Goal: Find specific page/section: Find specific page/section

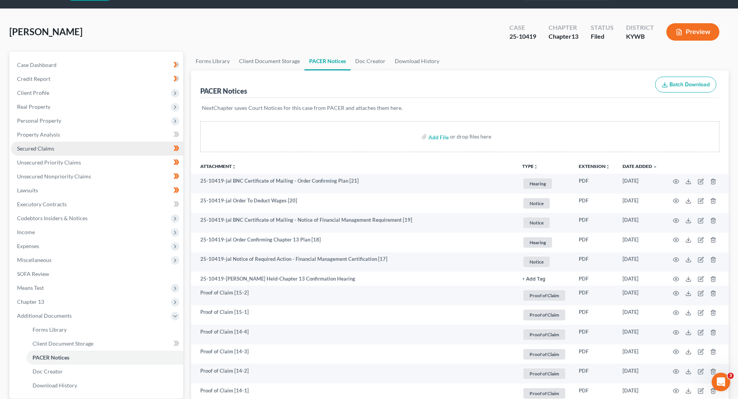
scroll to position [22, 0]
click at [49, 151] on span "Secured Claims" at bounding box center [35, 148] width 37 height 7
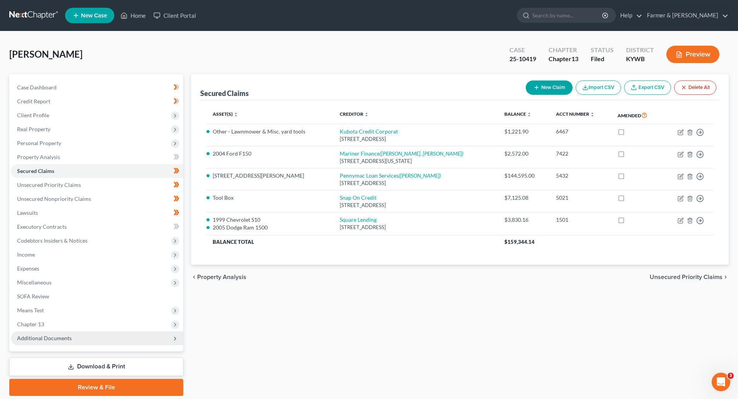
drag, startPoint x: 34, startPoint y: 331, endPoint x: 33, endPoint y: 335, distance: 3.9
click at [33, 332] on span "Additional Documents" at bounding box center [97, 339] width 172 height 14
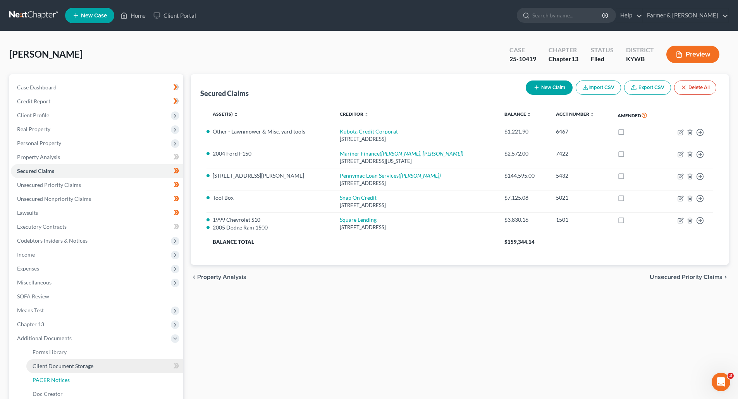
click at [39, 383] on span "PACER Notices" at bounding box center [51, 380] width 37 height 7
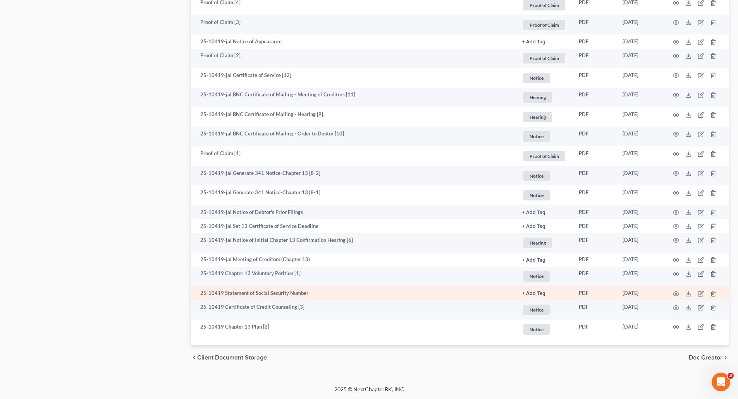
scroll to position [797, 0]
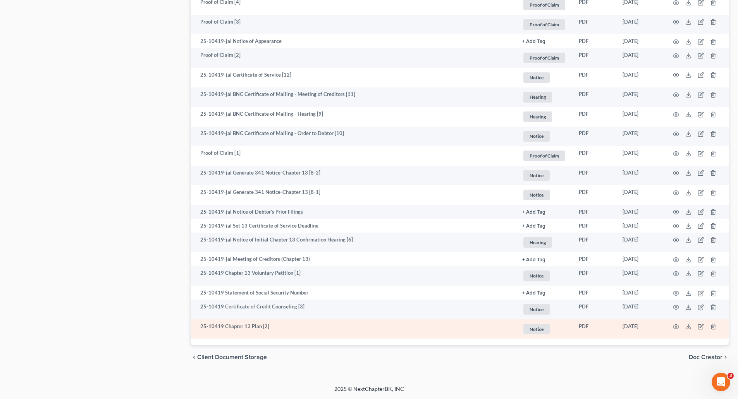
click at [672, 328] on td at bounding box center [695, 329] width 65 height 20
click at [675, 328] on icon "button" at bounding box center [676, 327] width 6 height 6
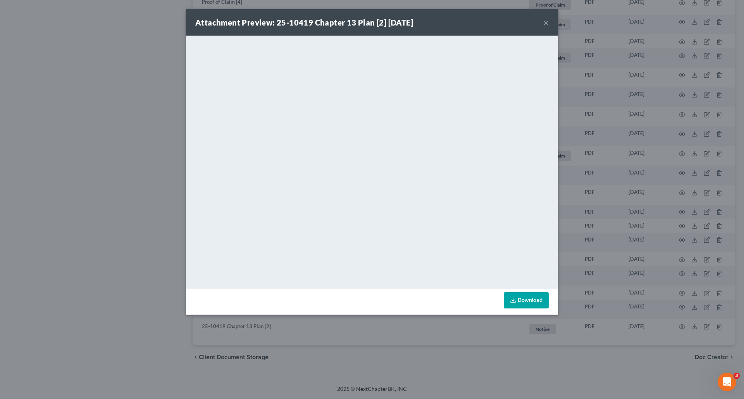
click at [545, 25] on button "×" at bounding box center [545, 22] width 5 height 9
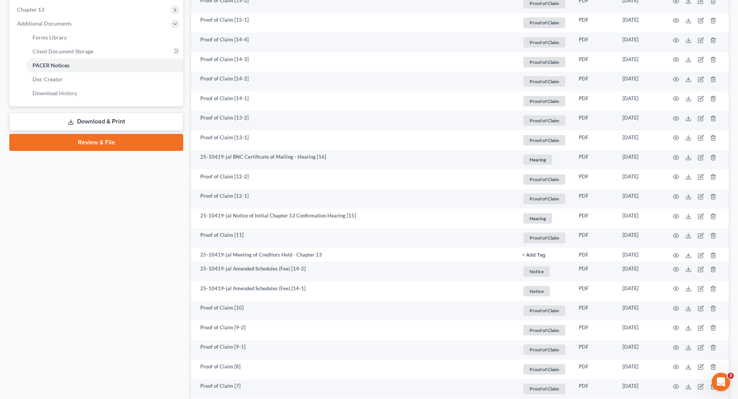
scroll to position [332, 0]
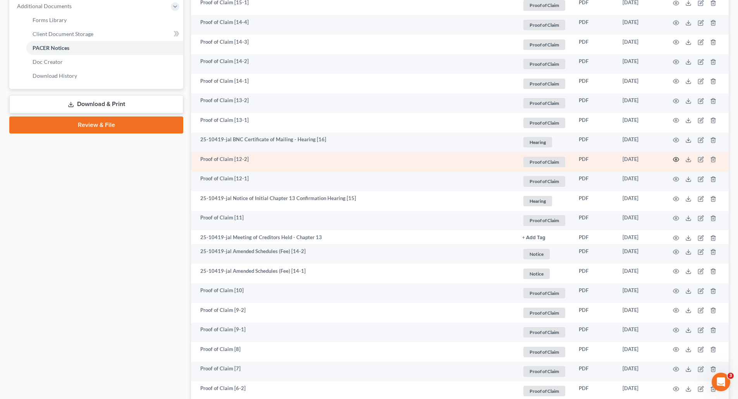
click at [675, 159] on icon "button" at bounding box center [676, 159] width 6 height 6
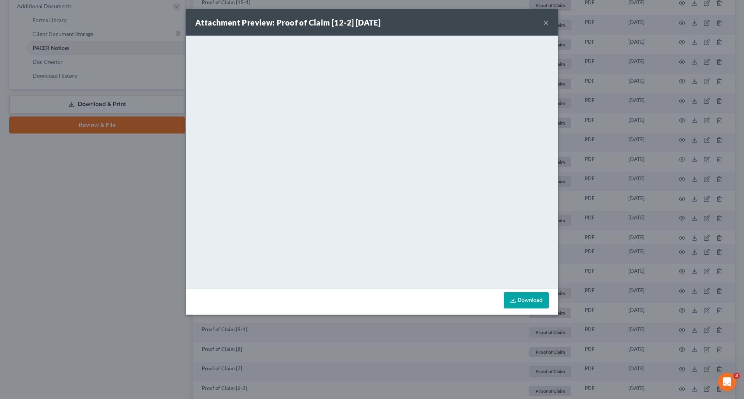
click at [545, 23] on button "×" at bounding box center [545, 22] width 5 height 9
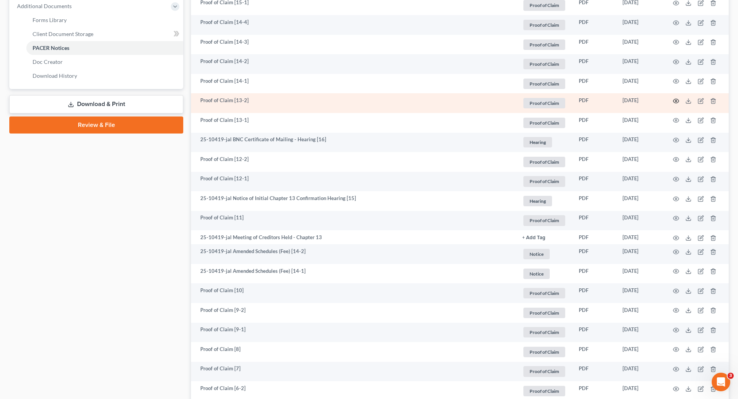
click at [677, 99] on icon "button" at bounding box center [676, 101] width 6 height 6
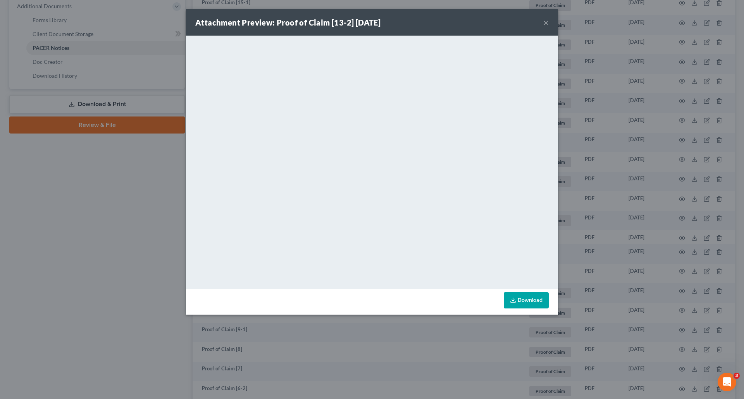
click at [545, 23] on button "×" at bounding box center [545, 22] width 5 height 9
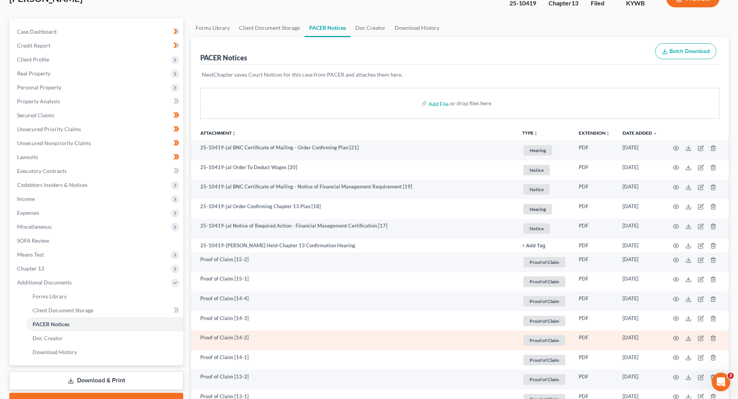
scroll to position [0, 0]
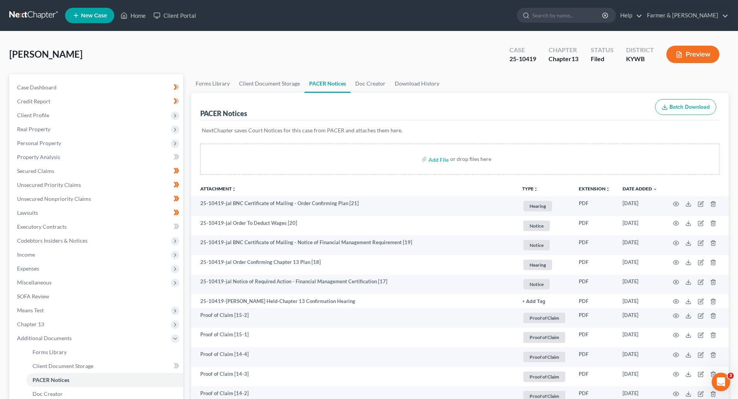
click at [24, 16] on link at bounding box center [34, 16] width 50 height 14
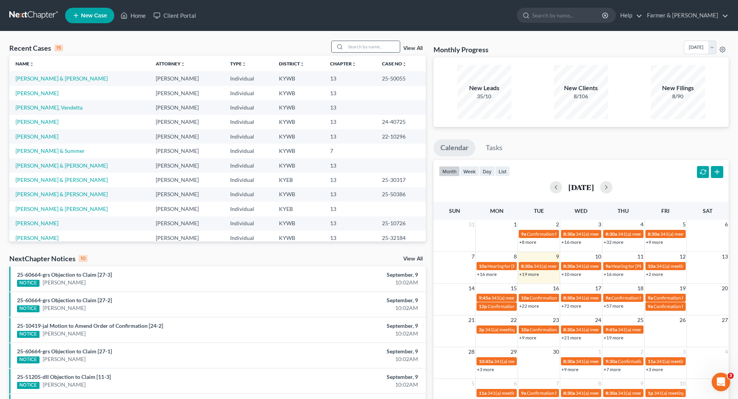
click at [357, 47] on input "search" at bounding box center [372, 46] width 54 height 11
paste input "25-50218"
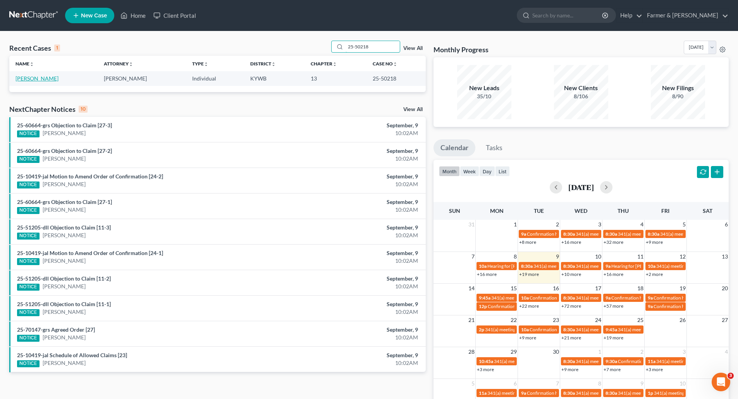
type input "25-50218"
click at [34, 80] on link "[PERSON_NAME]" at bounding box center [36, 78] width 43 height 7
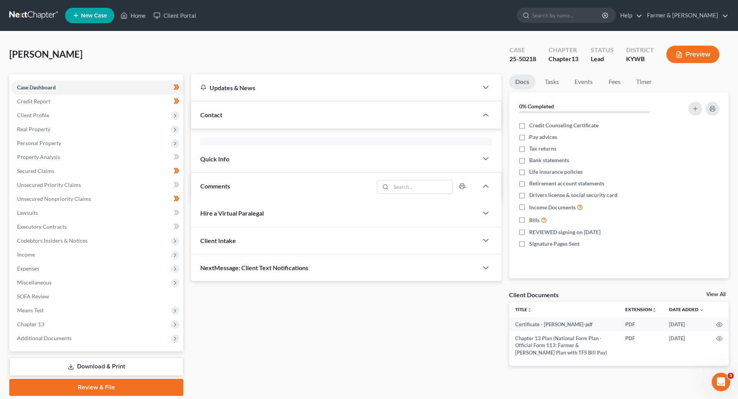
scroll to position [10, 0]
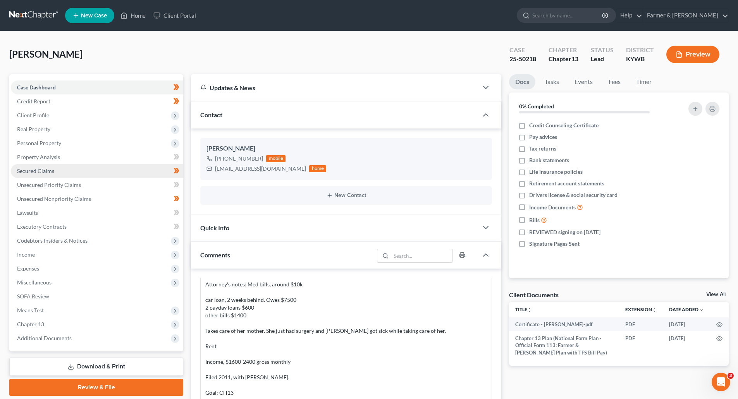
click at [24, 170] on span "Secured Claims" at bounding box center [35, 171] width 37 height 7
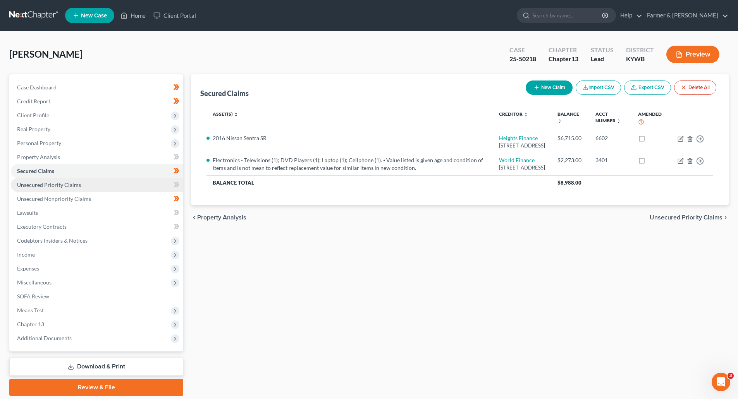
click at [88, 189] on link "Unsecured Priority Claims" at bounding box center [97, 185] width 172 height 14
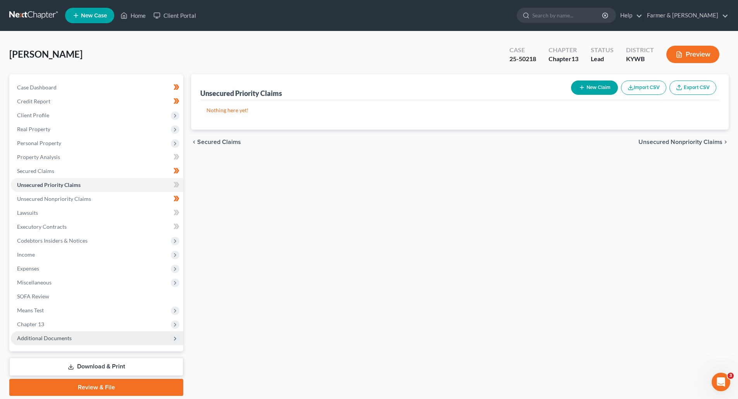
drag, startPoint x: 66, startPoint y: 337, endPoint x: 64, endPoint y: 342, distance: 5.5
click at [66, 337] on span "Additional Documents" at bounding box center [44, 338] width 55 height 7
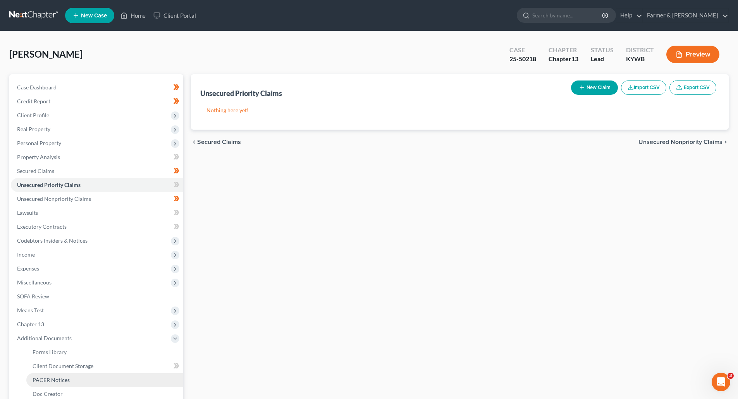
click at [57, 384] on link "PACER Notices" at bounding box center [104, 380] width 157 height 14
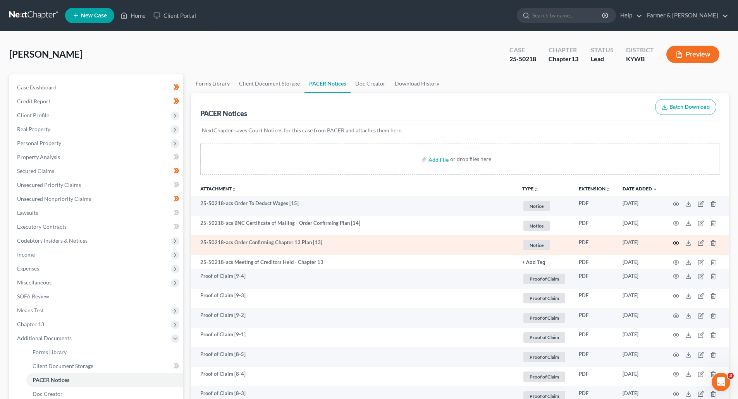
click at [677, 244] on icon "button" at bounding box center [676, 243] width 6 height 6
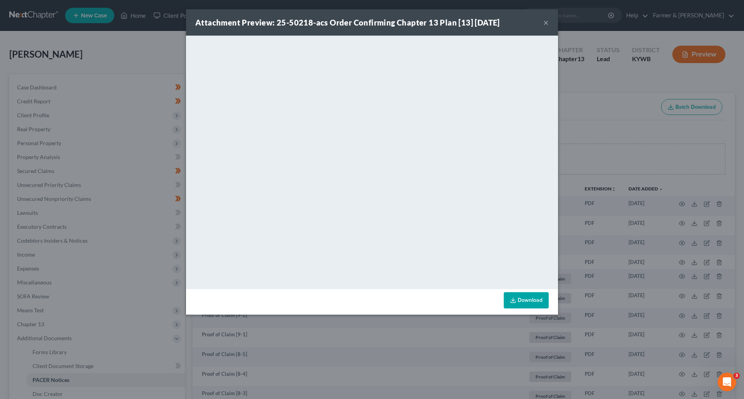
click at [546, 22] on button "×" at bounding box center [545, 22] width 5 height 9
